Goal: Navigation & Orientation: Find specific page/section

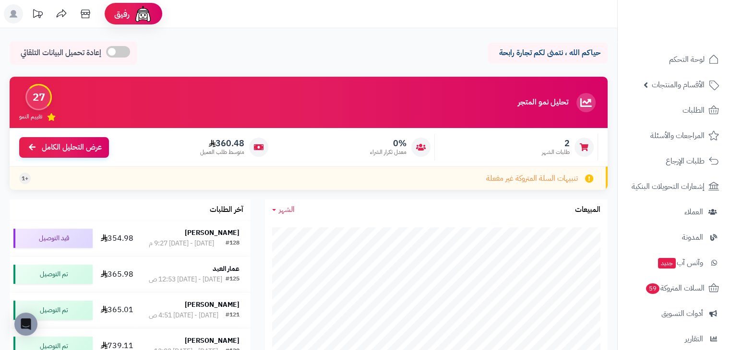
scroll to position [48, 0]
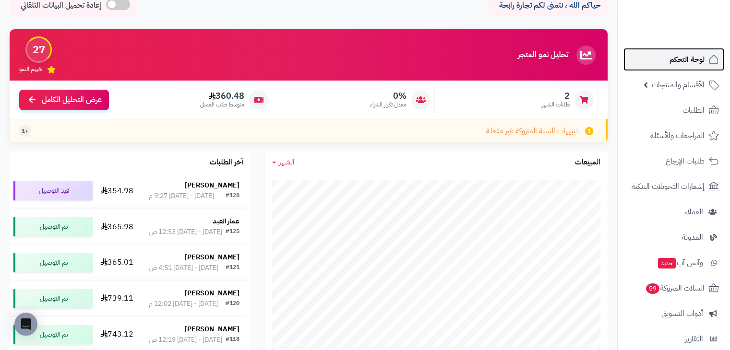
click at [667, 63] on link "لوحة التحكم" at bounding box center [673, 59] width 101 height 23
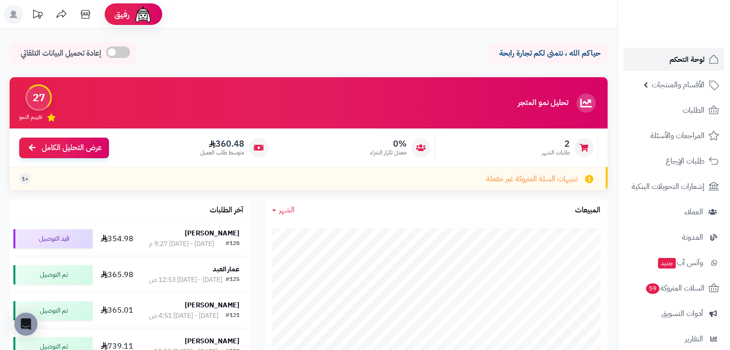
click at [714, 58] on icon at bounding box center [714, 60] width 12 height 12
